Goal: Task Accomplishment & Management: Use online tool/utility

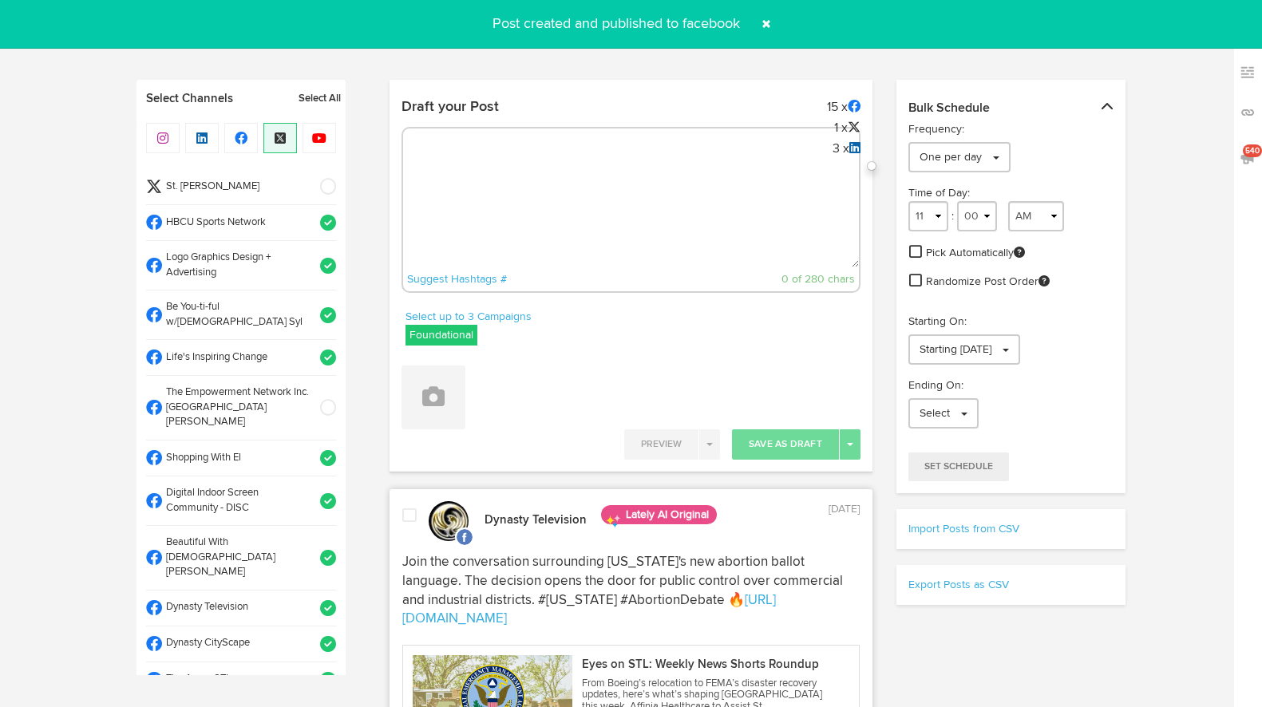
select select "8"
select select "40"
select select "11"
click at [500, 198] on textarea at bounding box center [631, 214] width 456 height 105
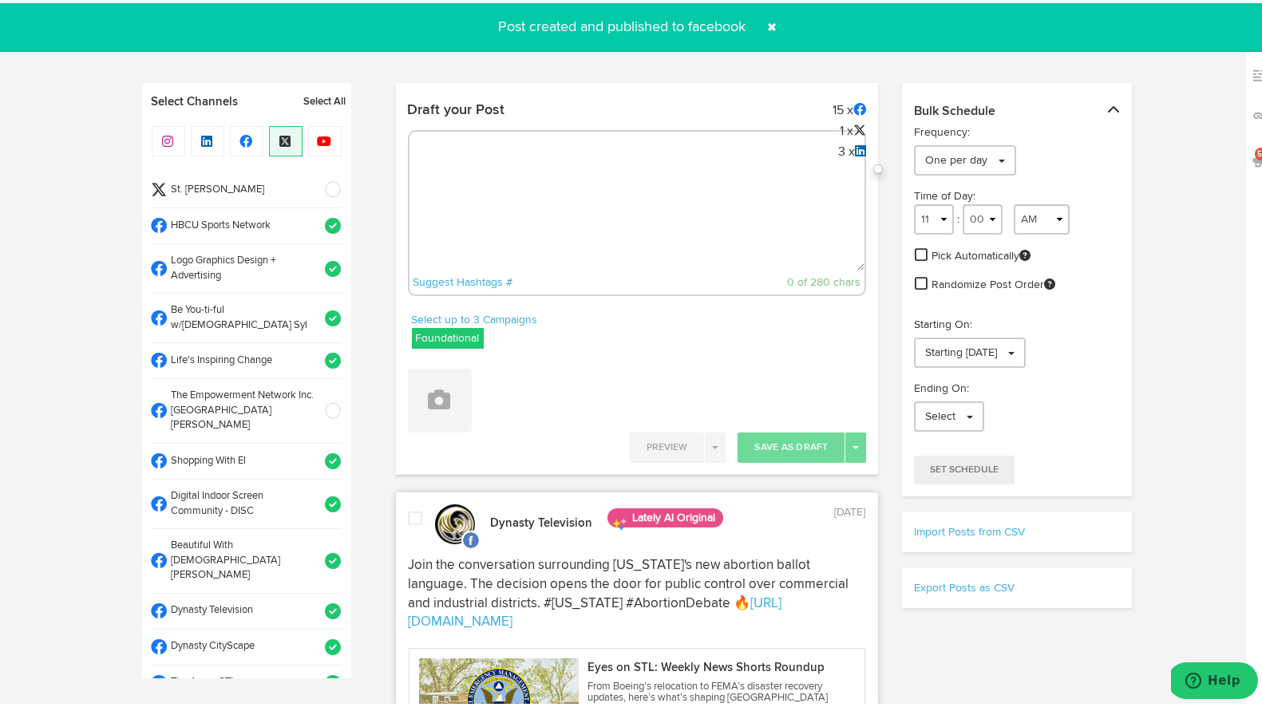
scroll to position [217, 0]
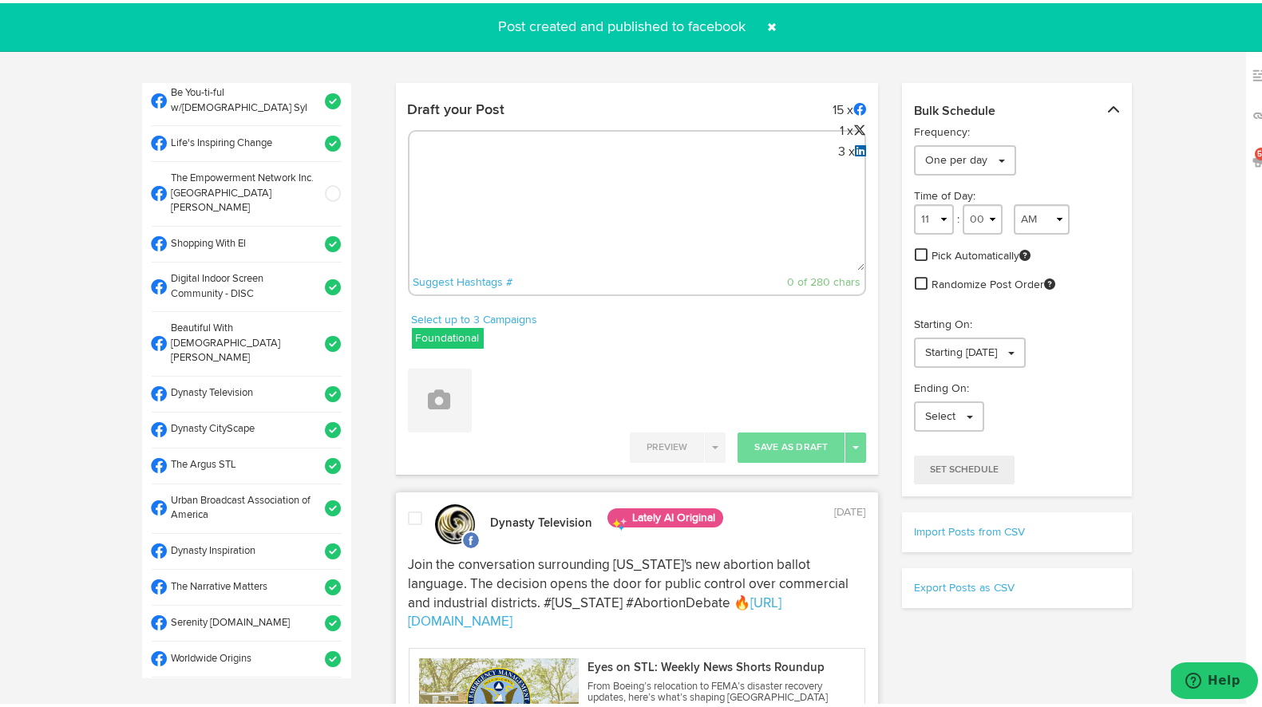
paste textarea "ARGUS News. Now. E News [DATE] 🕊️ Can [PERSON_NAME] peace efforts in [GEOGRAPHI…"
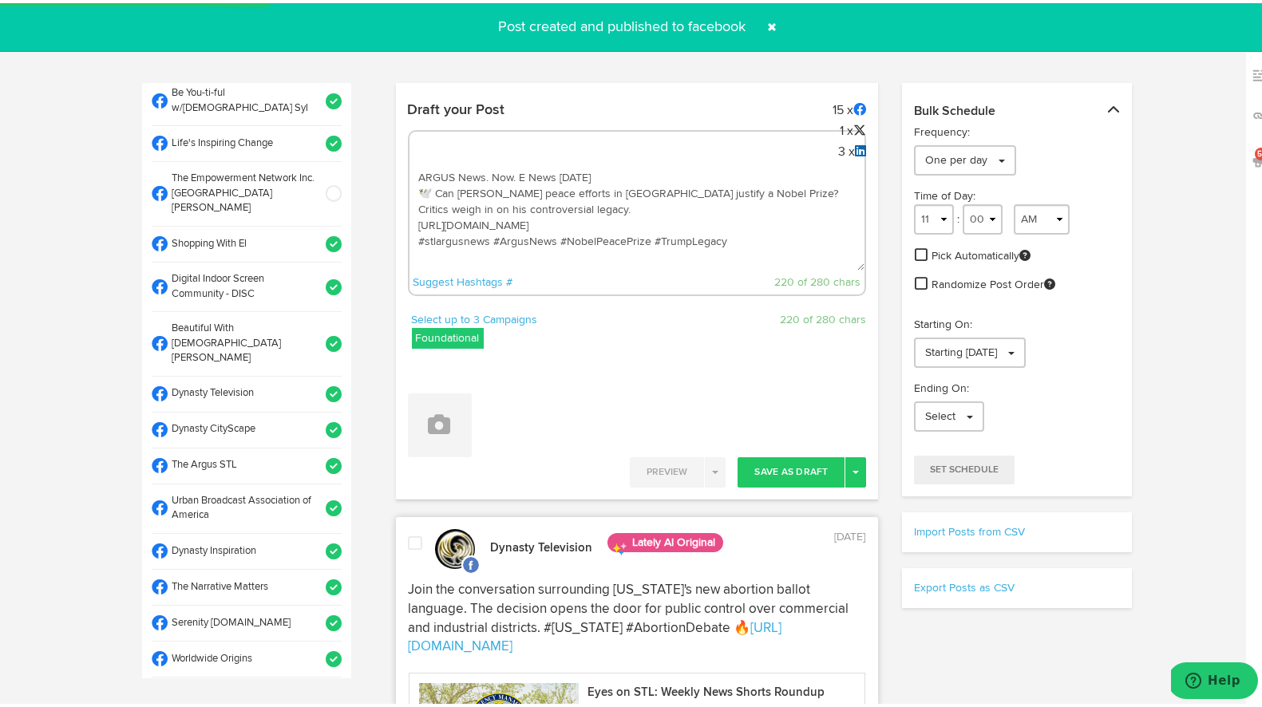
type textarea "ARGUS News. Now. E News [DATE] 🕊️ Can [PERSON_NAME] peace efforts in [GEOGRAPHI…"
click at [318, 648] on span at bounding box center [328, 656] width 26 height 16
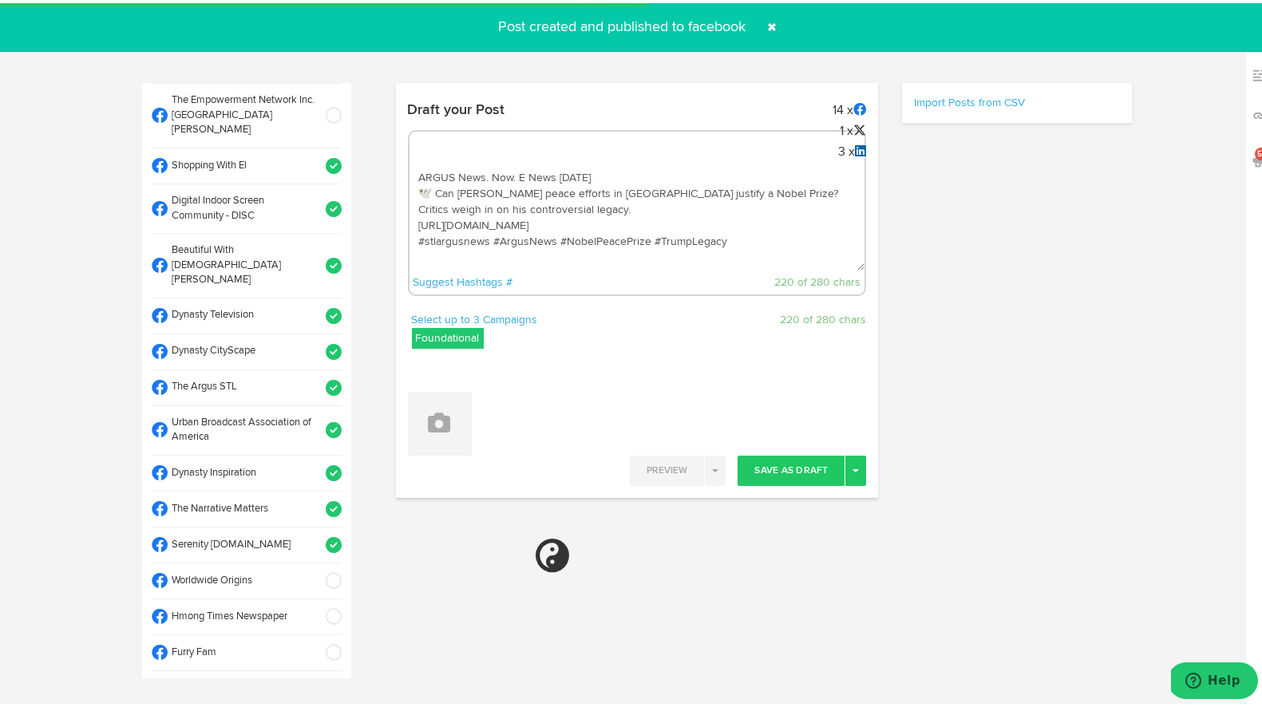
scroll to position [306, 0]
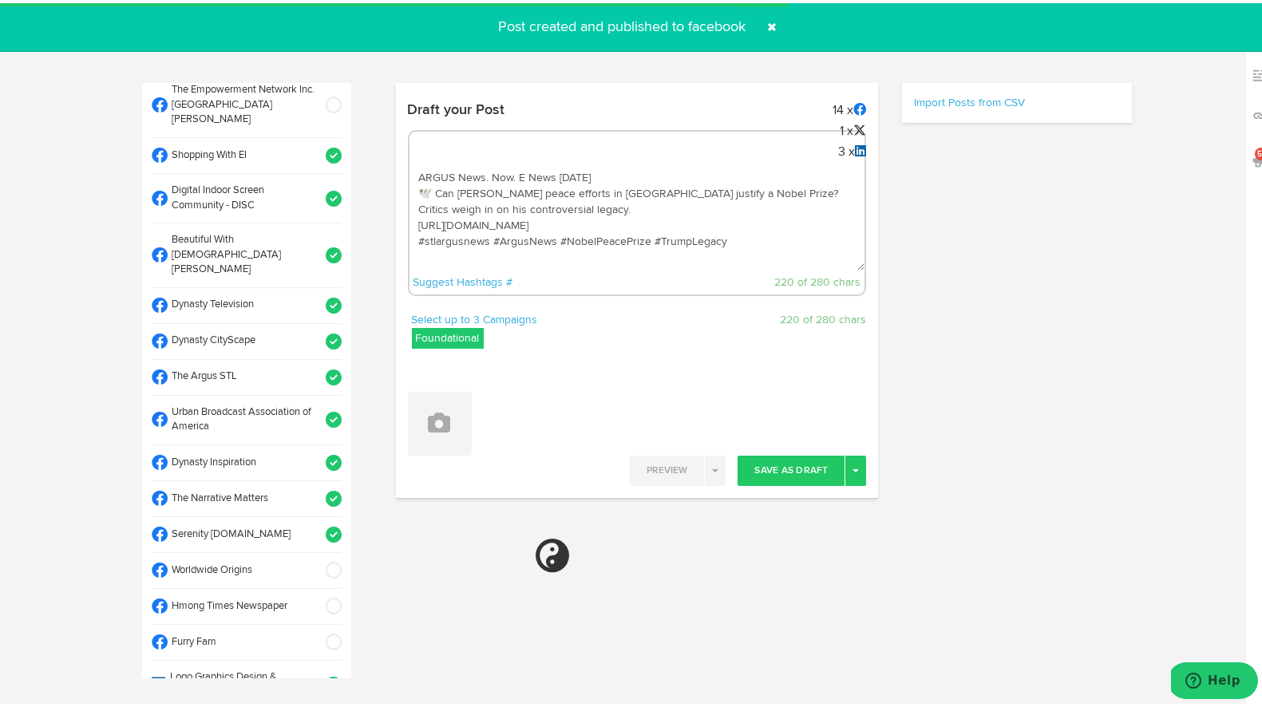
click at [315, 366] on span at bounding box center [328, 374] width 26 height 16
click at [430, 432] on button at bounding box center [440, 421] width 64 height 64
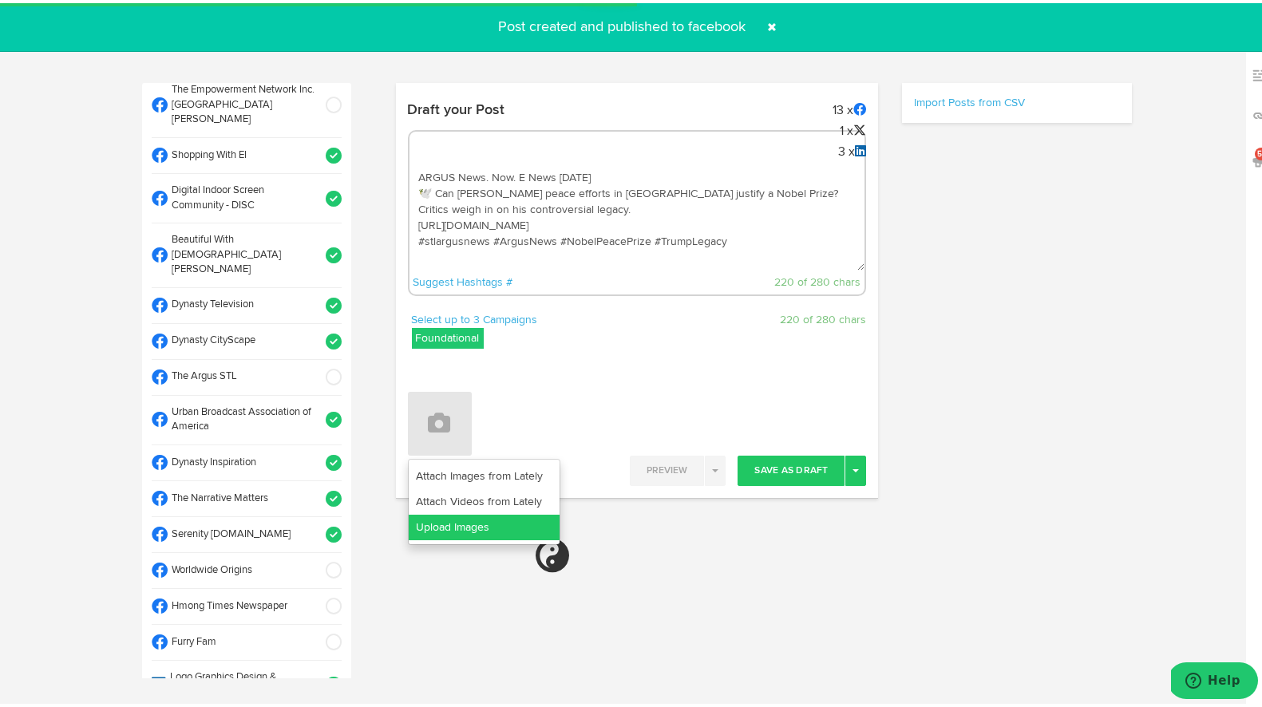
click at [432, 529] on link "Upload Images" at bounding box center [484, 524] width 151 height 26
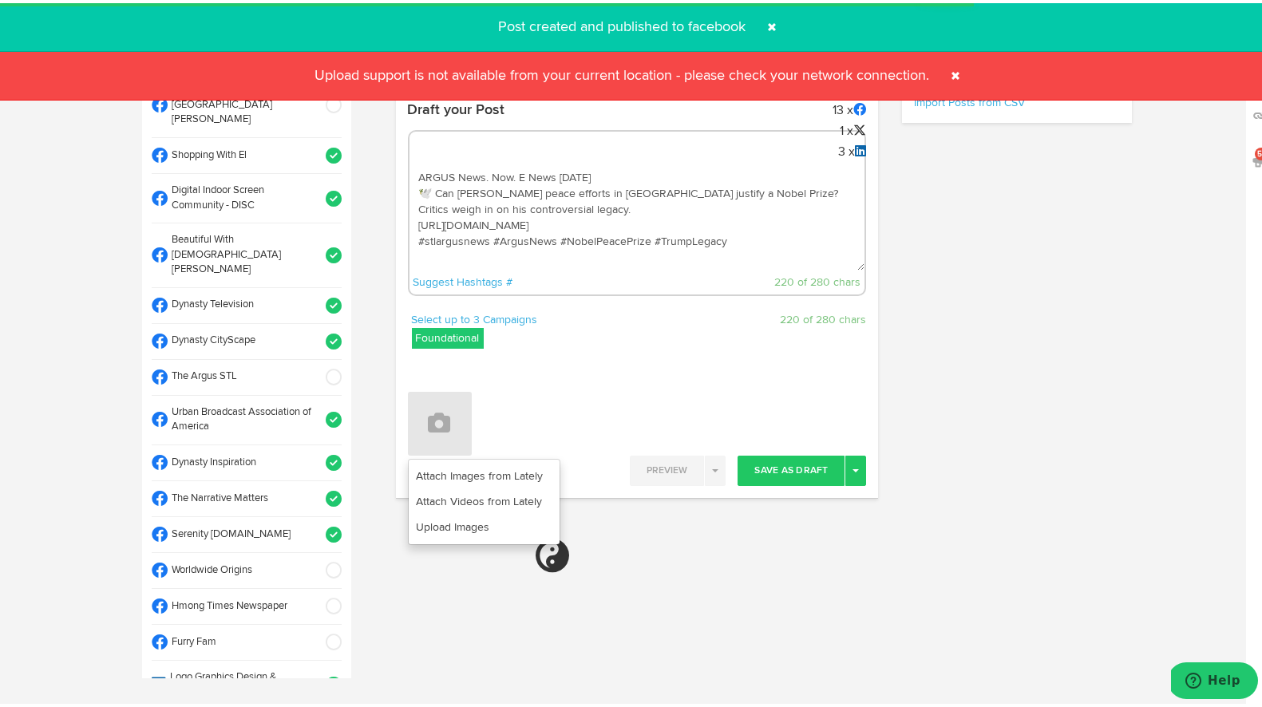
select select "11"
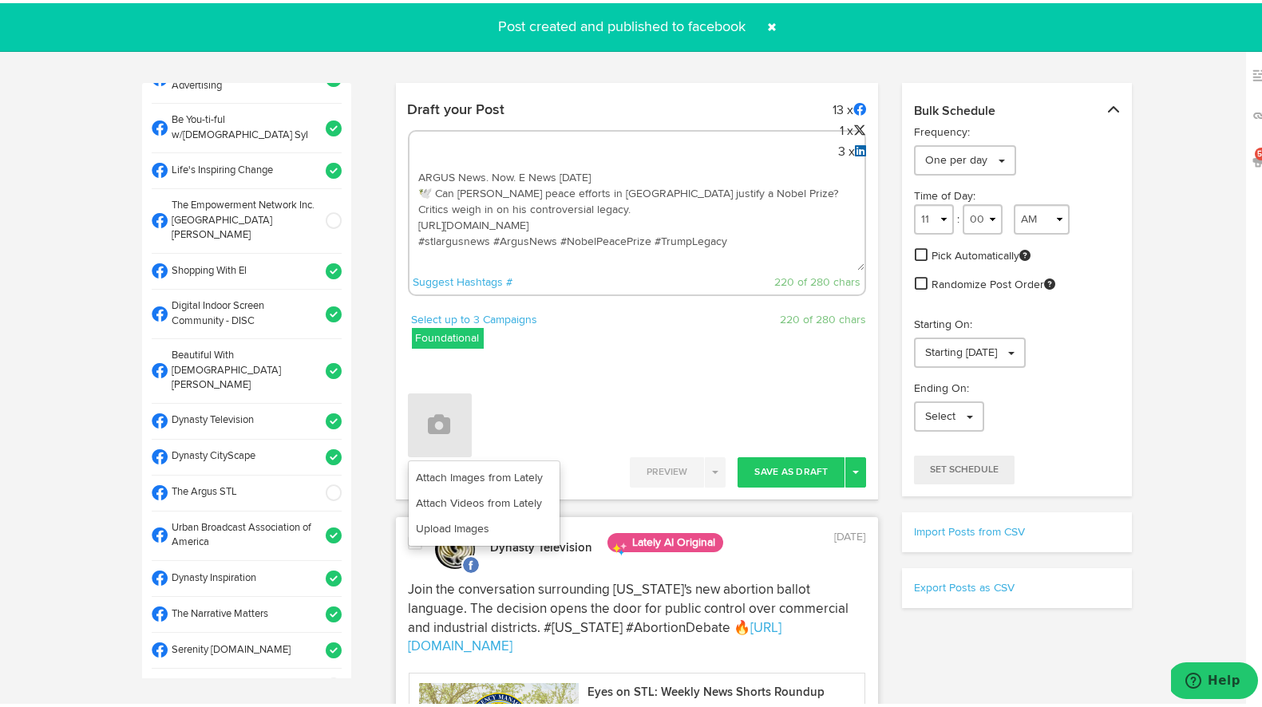
scroll to position [0, 0]
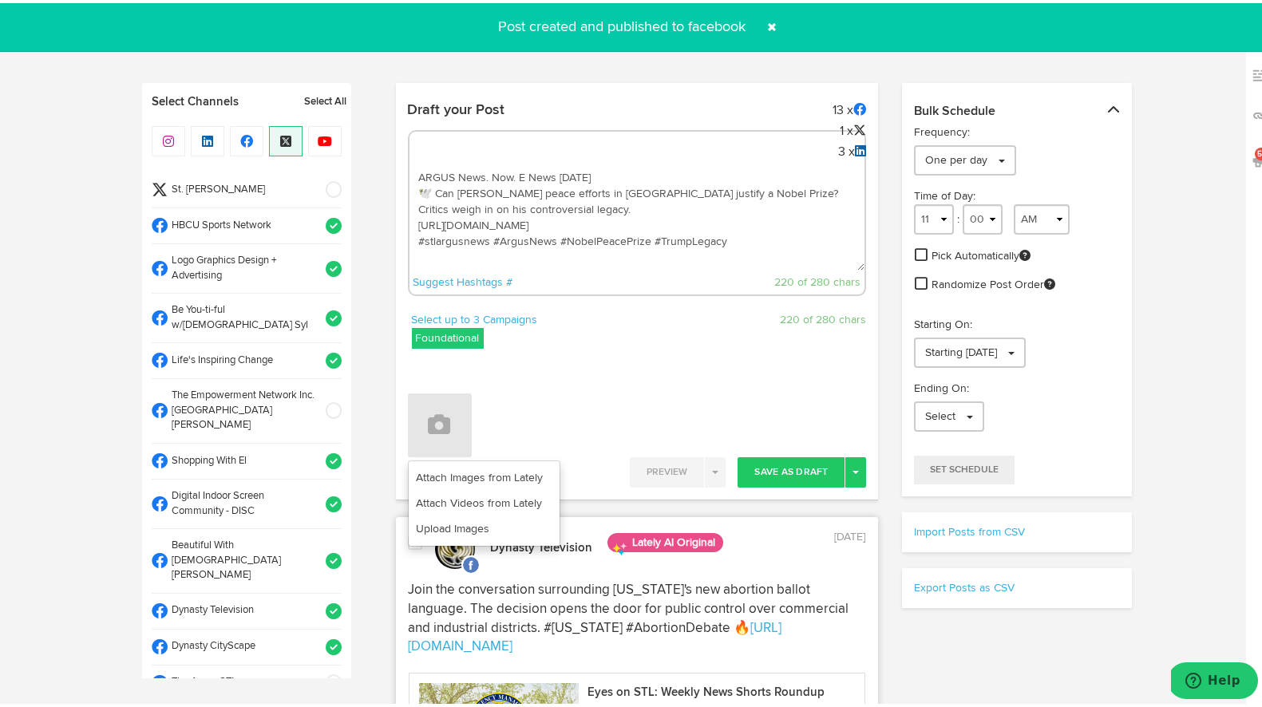
click at [315, 184] on span at bounding box center [328, 187] width 26 height 16
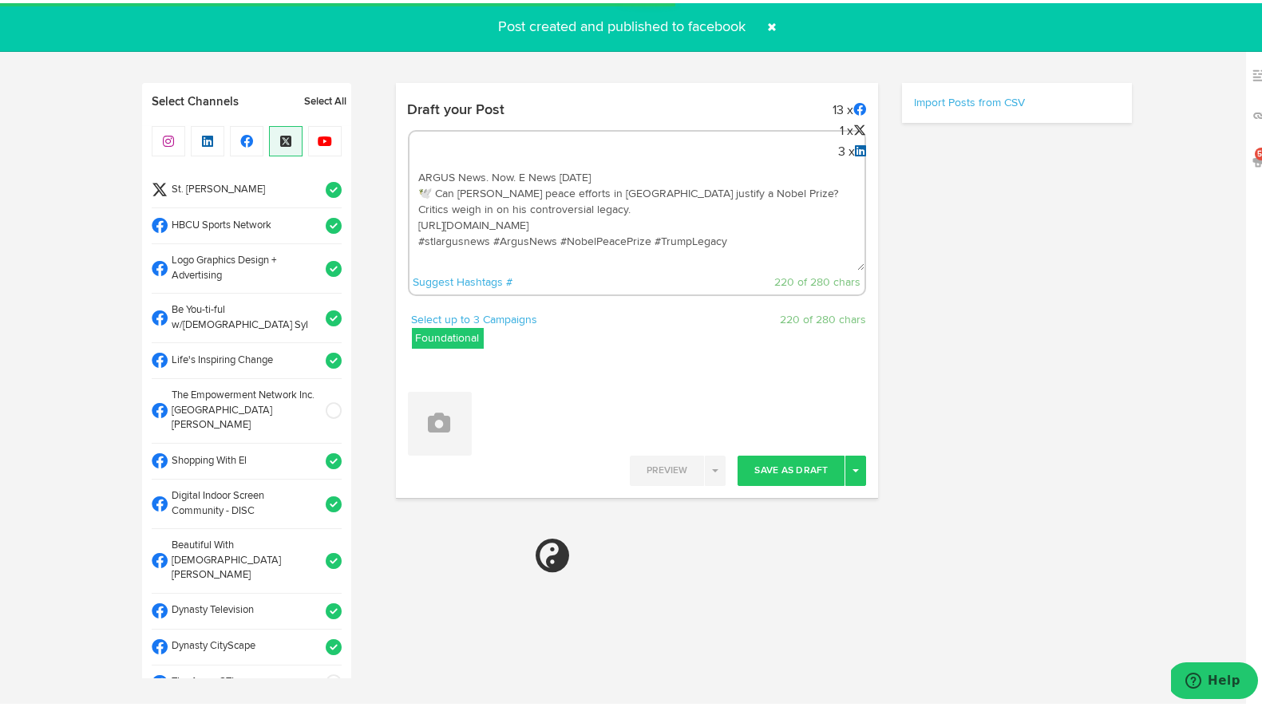
select select "11"
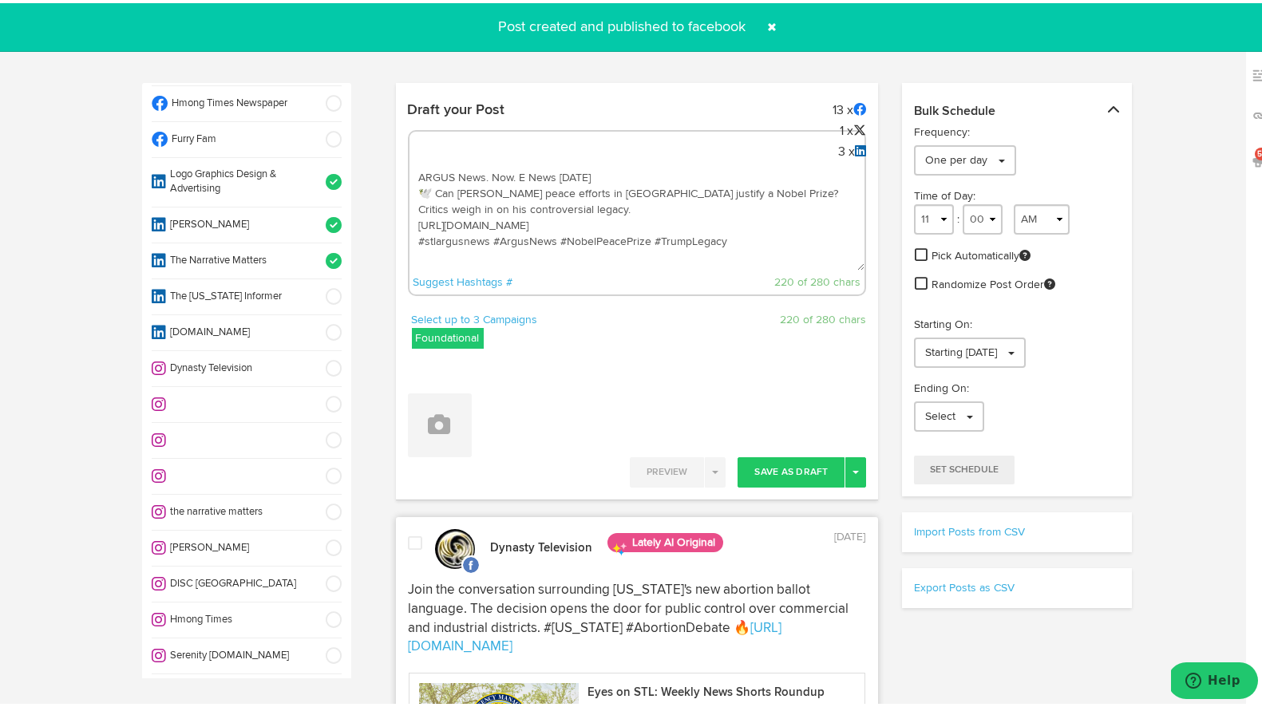
scroll to position [815, 0]
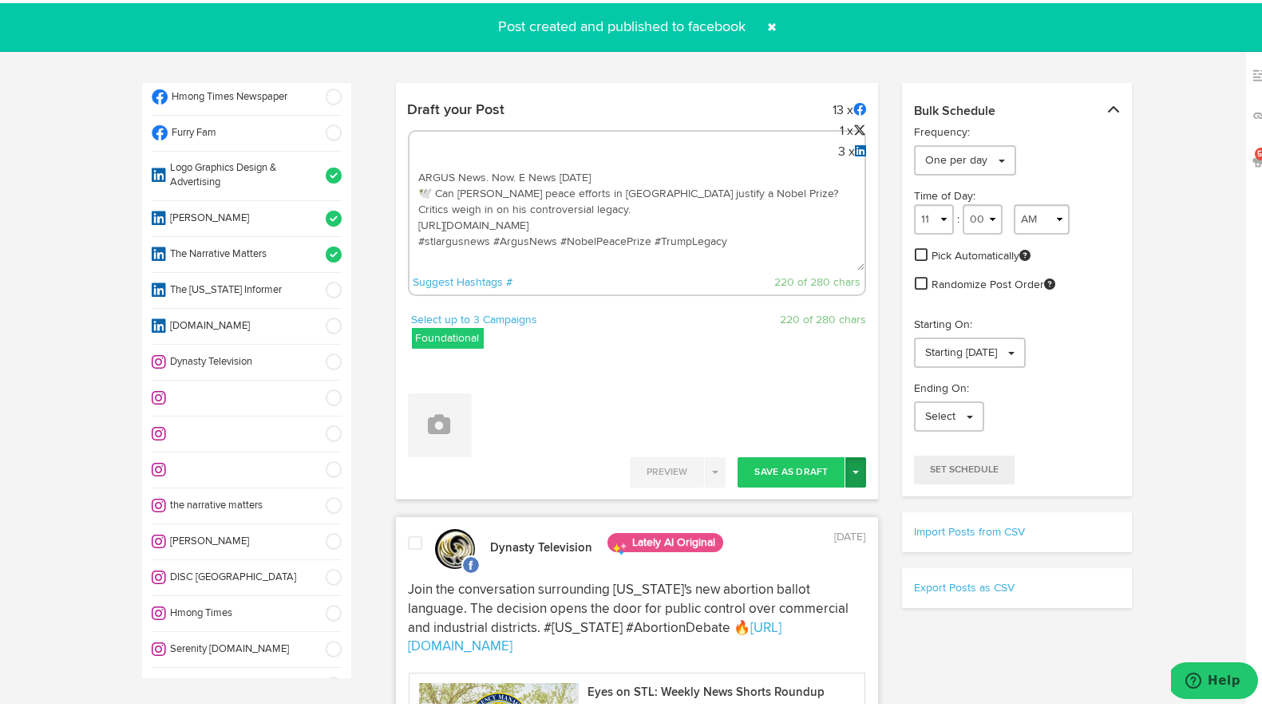
click at [846, 463] on button "Toggle Dropdown" at bounding box center [855, 469] width 21 height 30
click at [778, 610] on link "Post Now" at bounding box center [799, 605] width 131 height 26
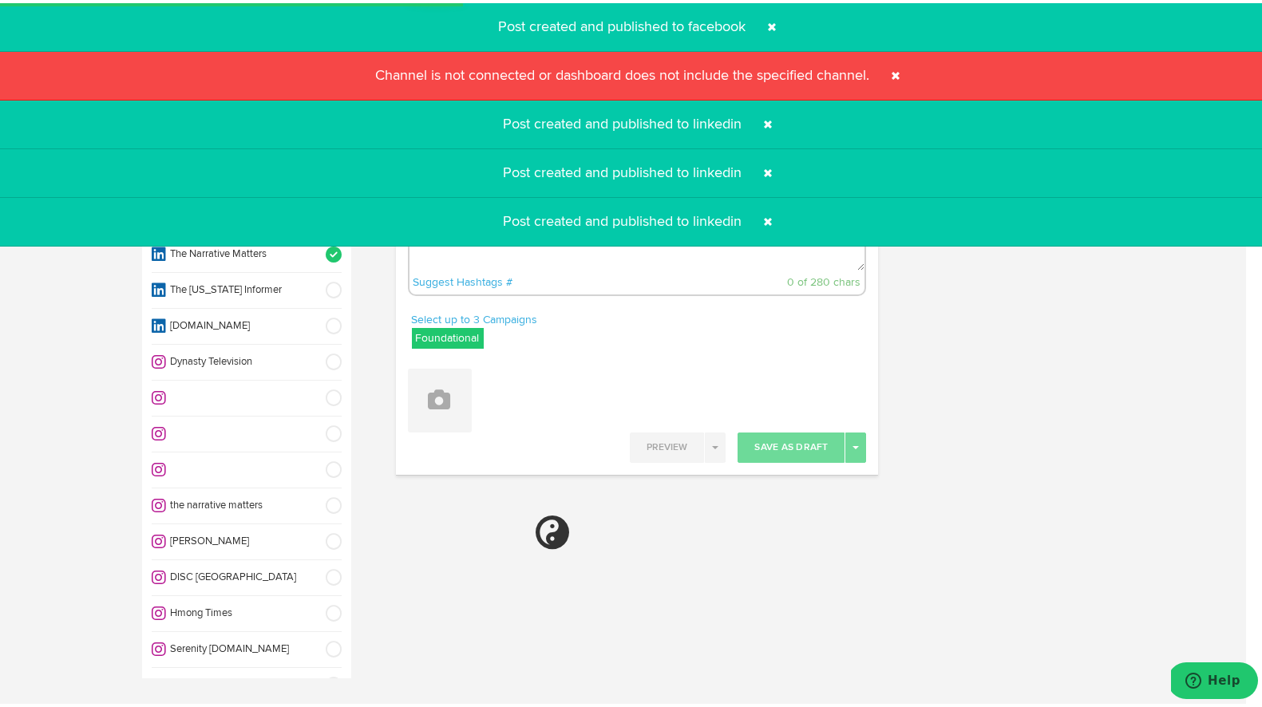
select select "11"
